Goal: Task Accomplishment & Management: Use online tool/utility

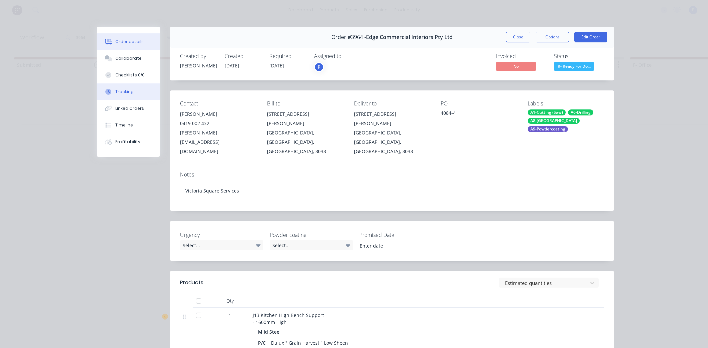
scroll to position [0, 1438]
click at [110, 85] on button "Tracking" at bounding box center [128, 91] width 63 height 17
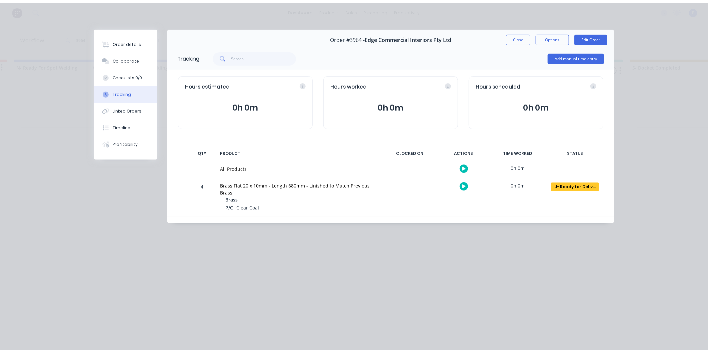
scroll to position [0, 0]
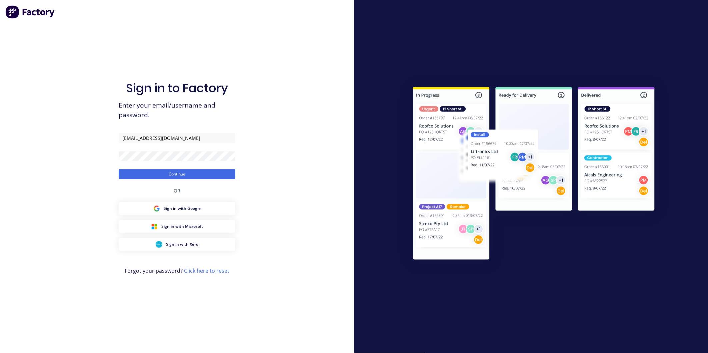
click at [105, 169] on div "Sign in to Factory Enter your email/username and password. powdercoat@abbin.com…" at bounding box center [177, 176] width 354 height 353
click at [134, 174] on button "Continue" at bounding box center [177, 174] width 117 height 10
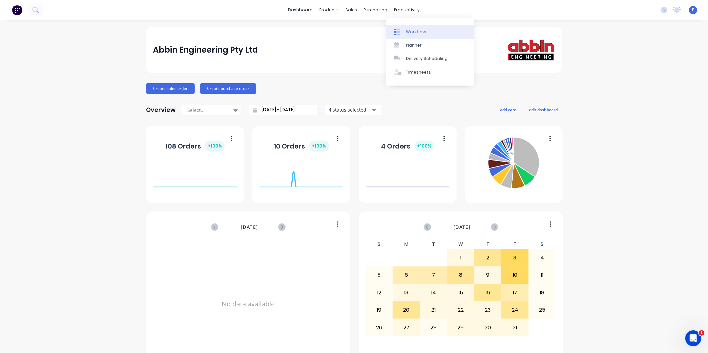
click at [404, 28] on link "Workflow" at bounding box center [430, 31] width 88 height 13
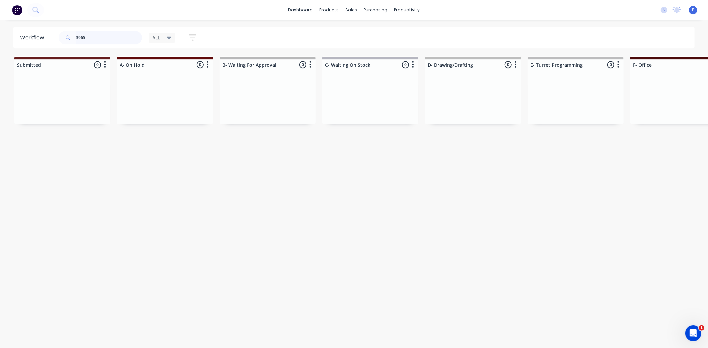
click at [98, 40] on input "3965" at bounding box center [109, 37] width 66 height 13
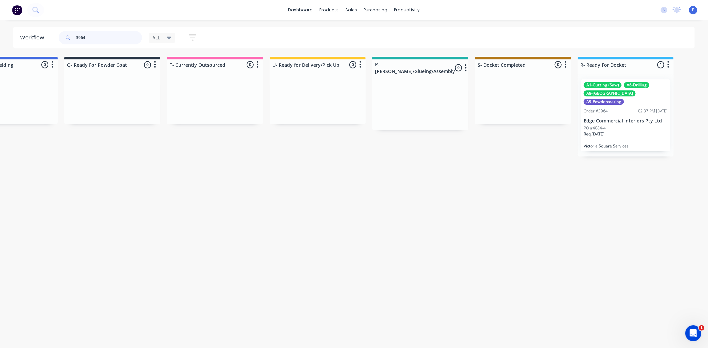
scroll to position [0, 1660]
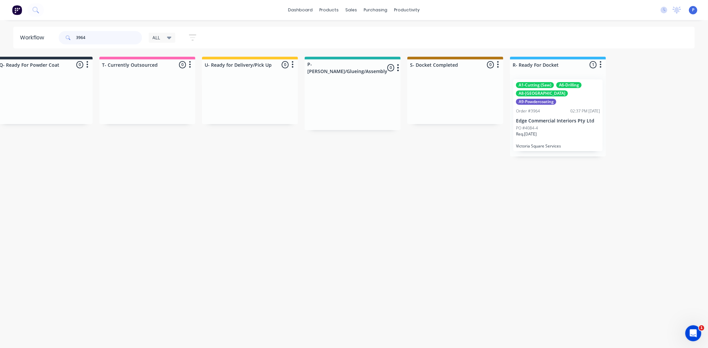
type input "3964"
click at [551, 131] on div "Req. 06/10/25" at bounding box center [558, 136] width 84 height 11
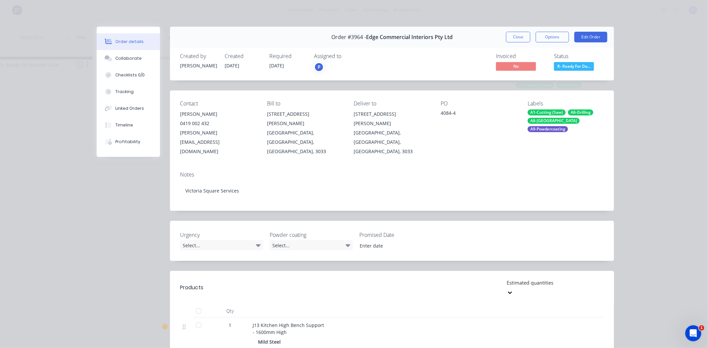
click at [199, 304] on div at bounding box center [198, 310] width 13 height 13
click at [128, 96] on button "Tracking" at bounding box center [128, 91] width 63 height 17
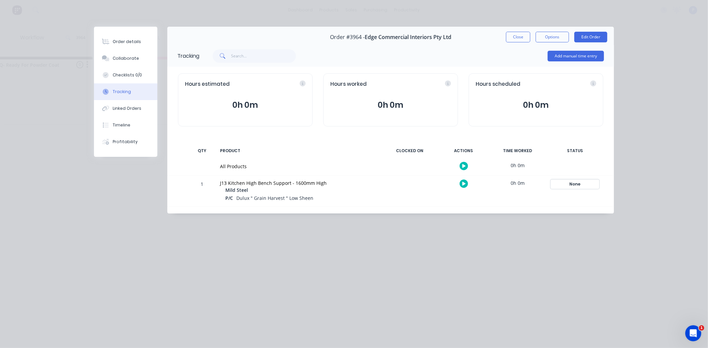
click at [582, 187] on div "None" at bounding box center [575, 184] width 48 height 9
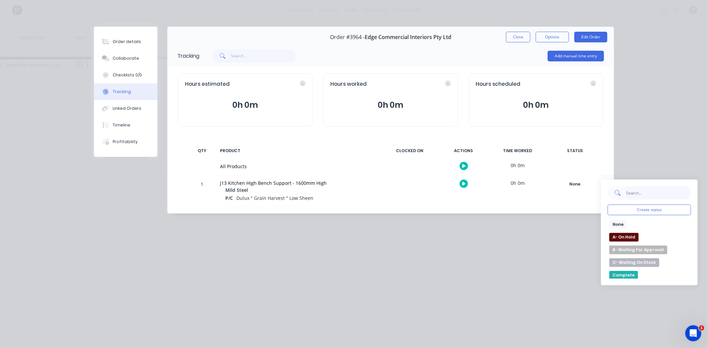
click at [627, 192] on input "text" at bounding box center [658, 192] width 65 height 13
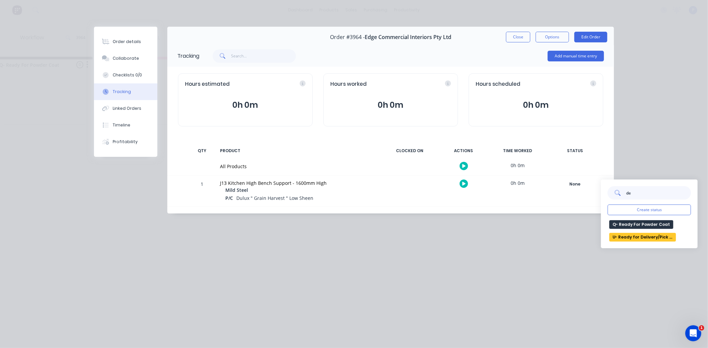
type input "de"
click at [637, 240] on button "U- Ready for Delivery/Pick Up" at bounding box center [642, 237] width 67 height 9
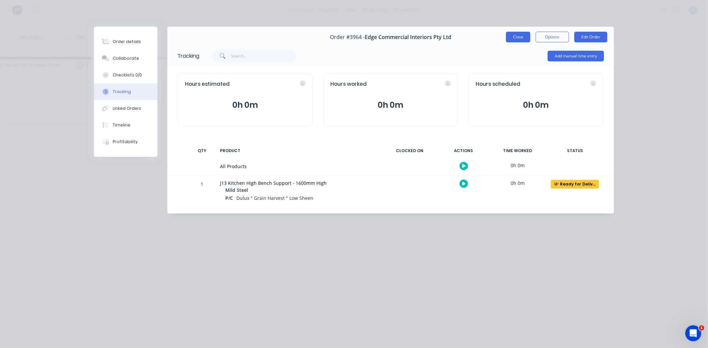
click at [519, 39] on button "Close" at bounding box center [518, 37] width 24 height 11
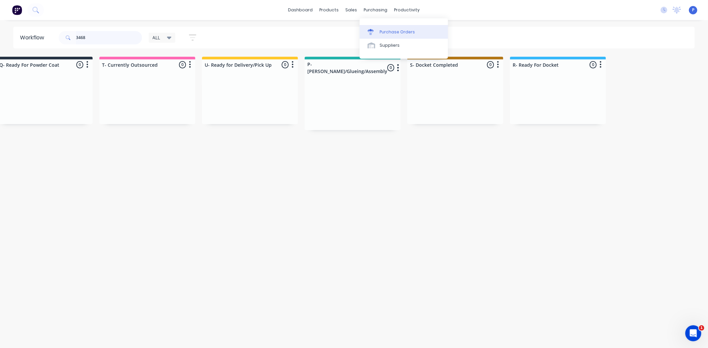
type input "3468"
click at [381, 29] on div "Purchase Orders" at bounding box center [397, 32] width 35 height 6
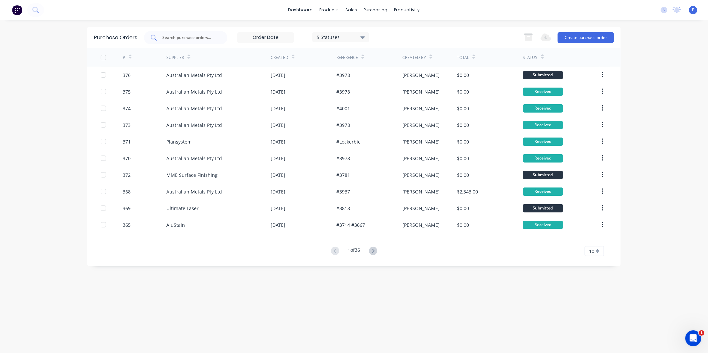
click at [209, 33] on div at bounding box center [185, 37] width 83 height 13
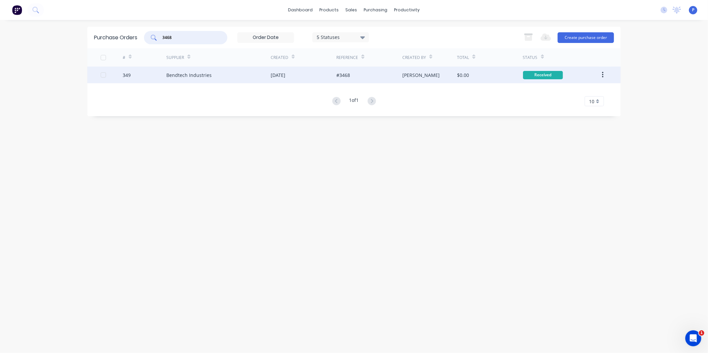
type input "3468"
click at [226, 75] on div "Bendtech Industries" at bounding box center [218, 75] width 104 height 17
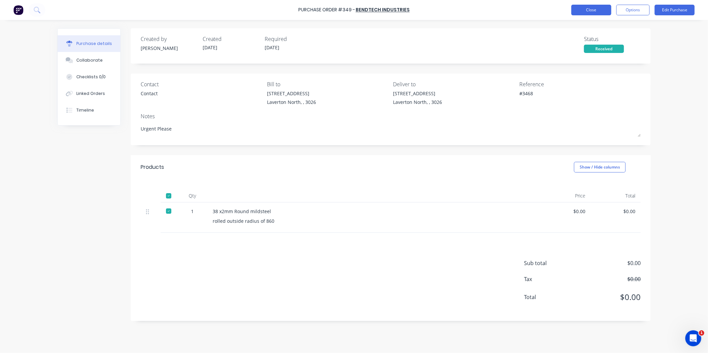
click at [573, 7] on button "Close" at bounding box center [591, 10] width 40 height 11
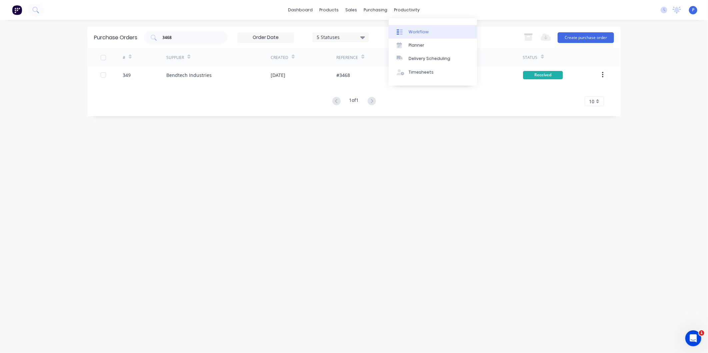
click at [405, 27] on link "Workflow" at bounding box center [433, 31] width 88 height 13
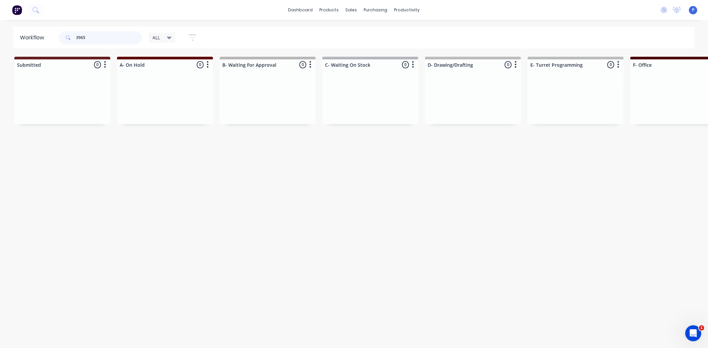
drag, startPoint x: 105, startPoint y: 38, endPoint x: 0, endPoint y: 79, distance: 112.6
click at [0, 70] on html "dashboard products sales purchasing productivity dashboard products Product Cat…" at bounding box center [354, 154] width 708 height 308
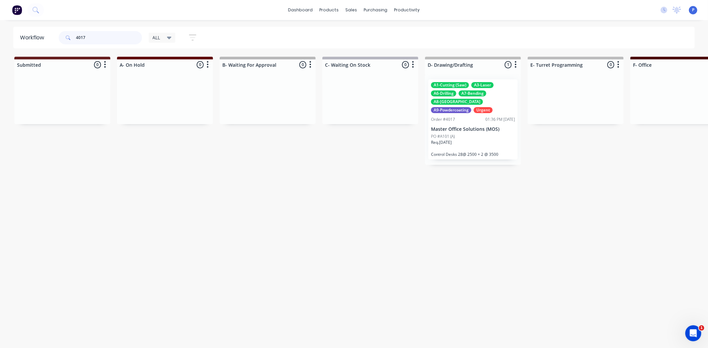
type input "4017"
click at [500, 132] on div "A1-Cutting (Saw) A3-Laser A6-Drilling A7-Bending A8-Welding A9-Powdercoating Ur…" at bounding box center [472, 119] width 89 height 80
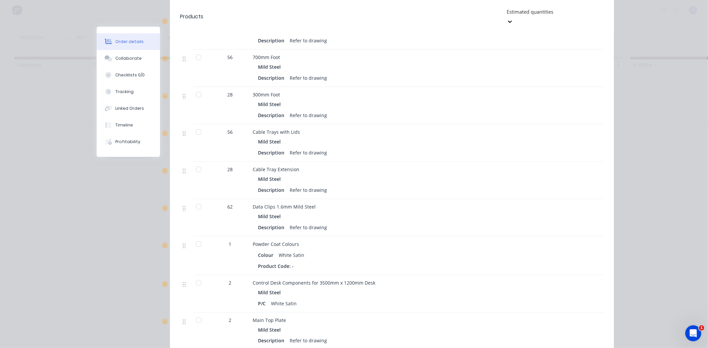
scroll to position [455, 0]
click at [141, 90] on button "Tracking" at bounding box center [128, 91] width 63 height 17
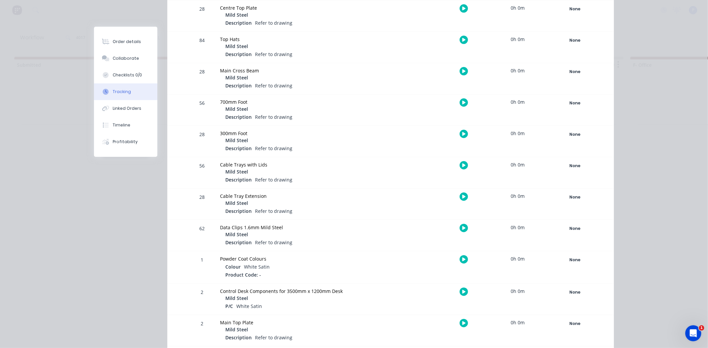
scroll to position [307, 0]
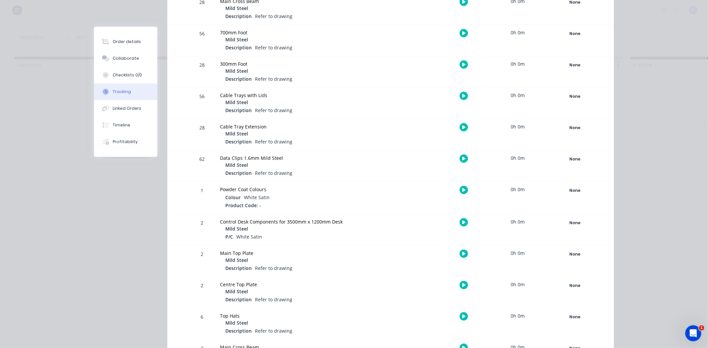
click at [598, 226] on div "None Create status None edit A- On Hold B- Waiting For Approval C- Waiting On S…" at bounding box center [575, 229] width 57 height 31
click at [571, 222] on div "None" at bounding box center [575, 222] width 48 height 9
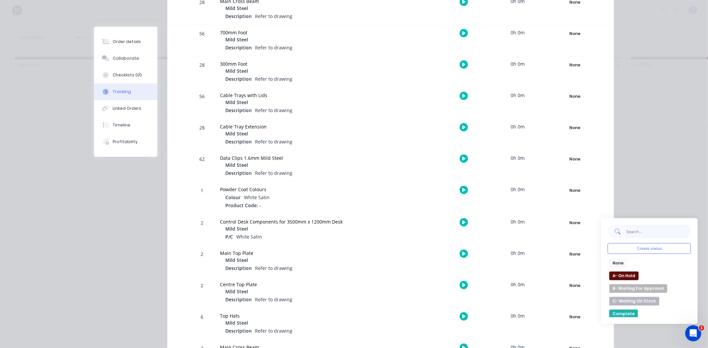
click at [626, 228] on input "text" at bounding box center [658, 231] width 65 height 13
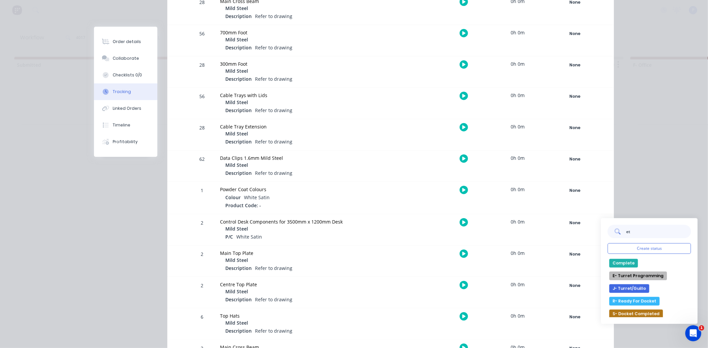
type input "et"
click at [634, 306] on div "Complete E- Turret Programming J- Turret/Guillo R- Ready For Docket S- Docket C…" at bounding box center [649, 288] width 83 height 58
click at [634, 305] on button "R- Ready For Docket" at bounding box center [634, 301] width 50 height 9
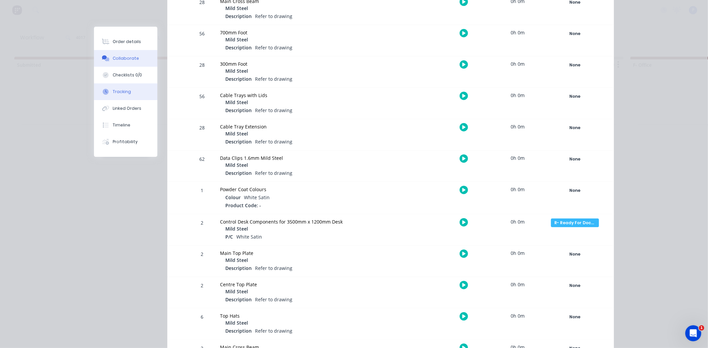
click at [129, 60] on div "Collaborate" at bounding box center [126, 58] width 26 height 6
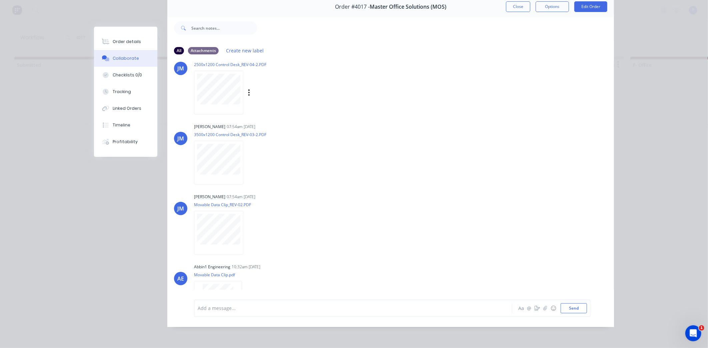
scroll to position [88, 0]
click at [116, 34] on button "Order details" at bounding box center [125, 41] width 63 height 17
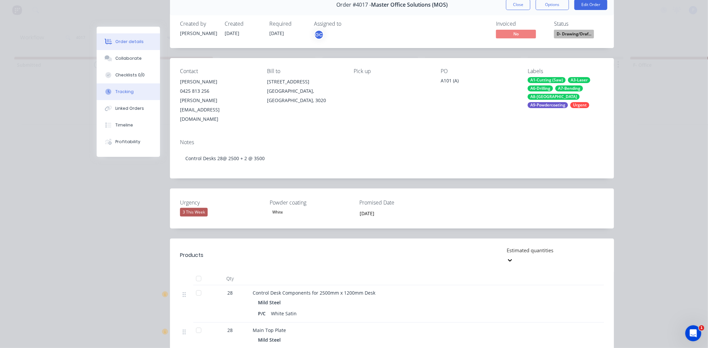
click at [129, 84] on button "Tracking" at bounding box center [128, 91] width 63 height 17
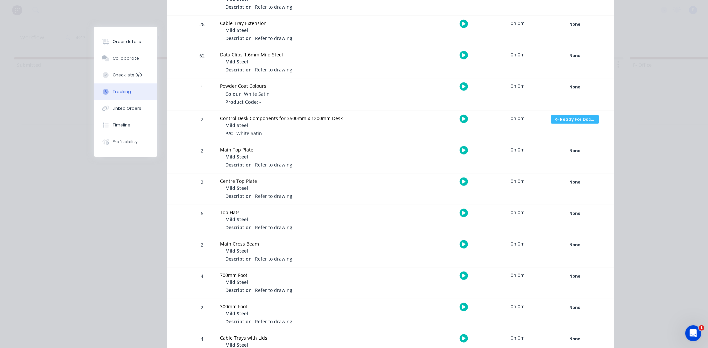
scroll to position [414, 0]
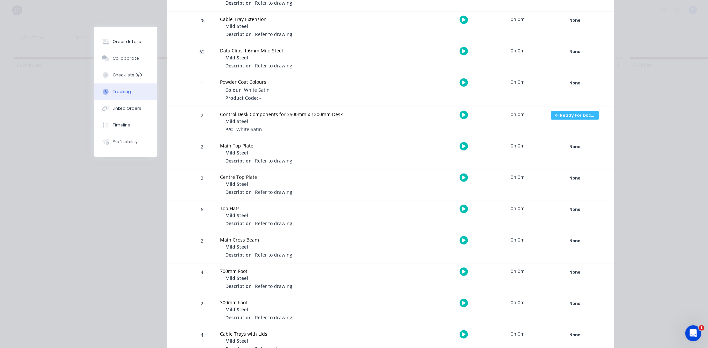
click at [568, 235] on div "None Create status None edit A- On Hold B- Waiting For Approval C- Waiting On S…" at bounding box center [575, 247] width 57 height 31
click at [573, 237] on div "None" at bounding box center [575, 240] width 48 height 9
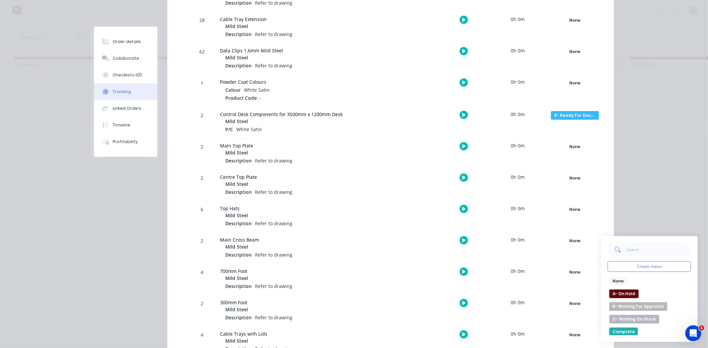
click at [621, 248] on span at bounding box center [617, 249] width 19 height 13
click at [628, 247] on input "text" at bounding box center [658, 249] width 65 height 13
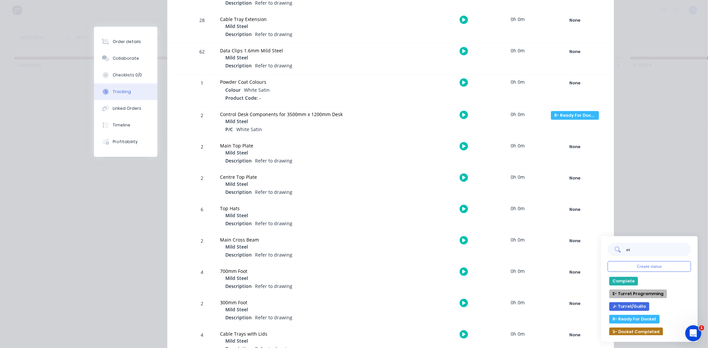
type input "et"
click at [622, 316] on div "Complete E- Turret Programming J- Turret/Guillo R- Ready For Docket S- Docket C…" at bounding box center [649, 306] width 83 height 58
click at [624, 317] on button "R- Ready For Docket" at bounding box center [634, 319] width 50 height 9
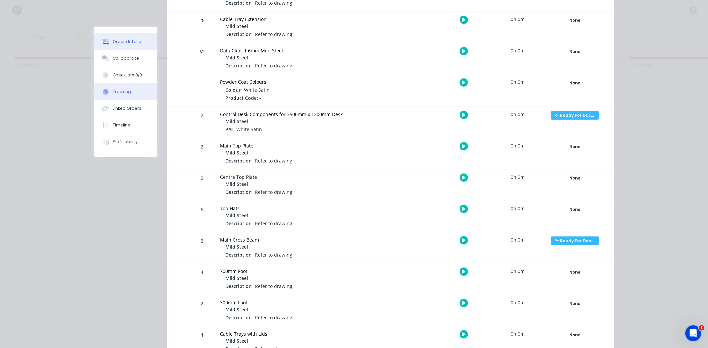
click at [102, 37] on button "Order details" at bounding box center [125, 41] width 63 height 17
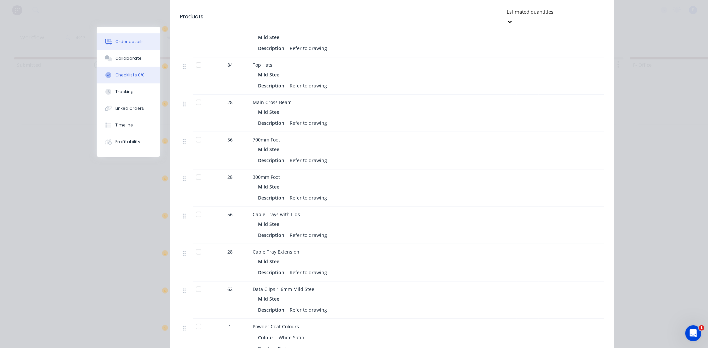
scroll to position [371, 0]
click at [130, 58] on div "Collaborate" at bounding box center [128, 58] width 26 height 6
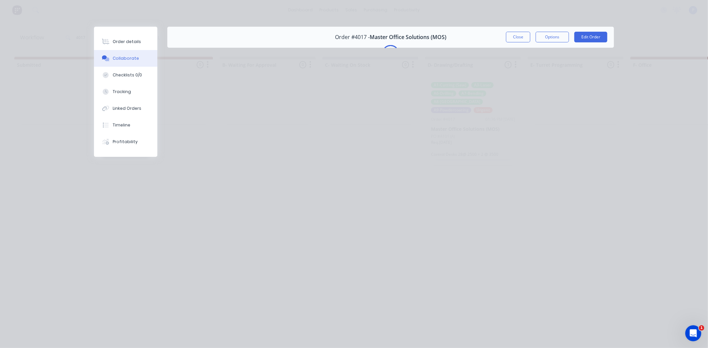
scroll to position [0, 0]
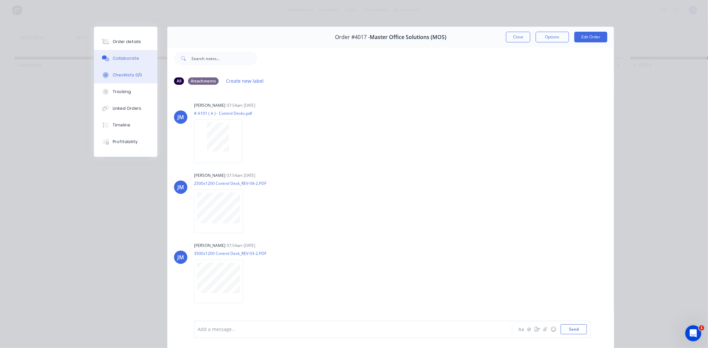
click at [122, 69] on button "Checklists 0/0" at bounding box center [125, 75] width 63 height 17
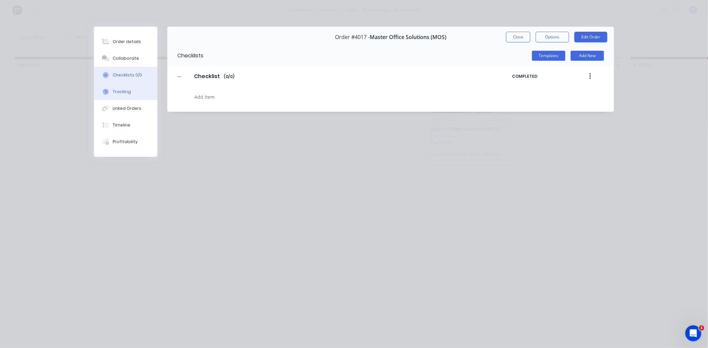
click at [124, 92] on div "Tracking" at bounding box center [122, 92] width 18 height 6
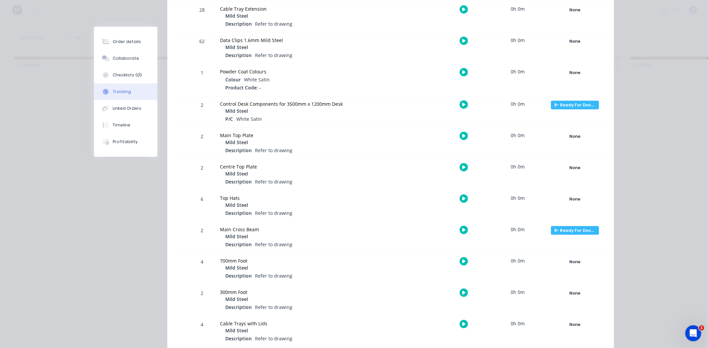
scroll to position [423, 0]
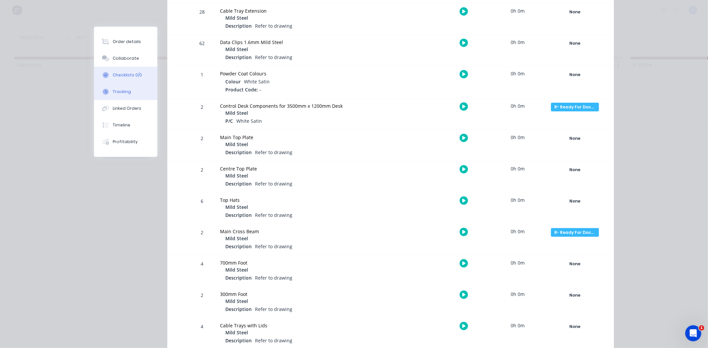
click at [118, 71] on button "Checklists 0/0" at bounding box center [125, 75] width 63 height 17
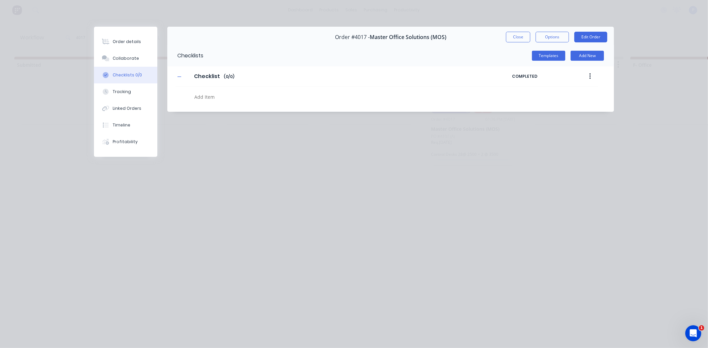
scroll to position [0, 0]
click at [132, 57] on div "Collaborate" at bounding box center [126, 58] width 26 height 6
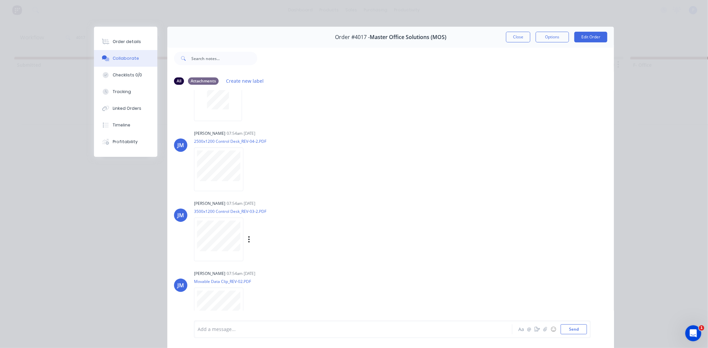
scroll to position [43, 0]
